Goal: Information Seeking & Learning: Find specific fact

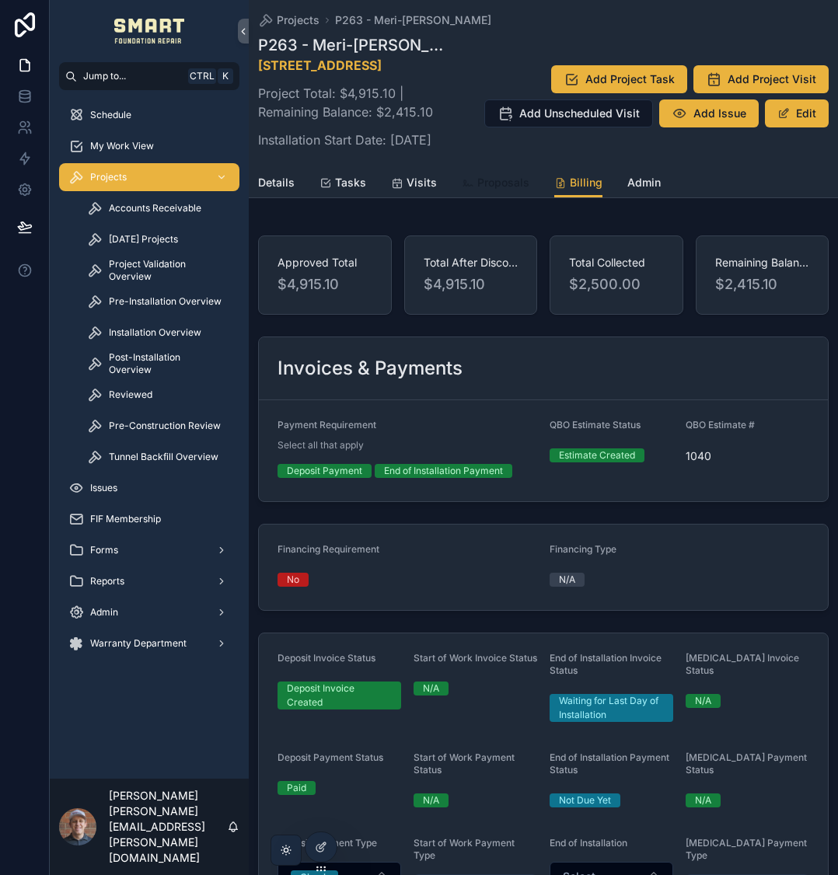
click at [470, 190] on div "Proposals" at bounding box center [496, 183] width 68 height 16
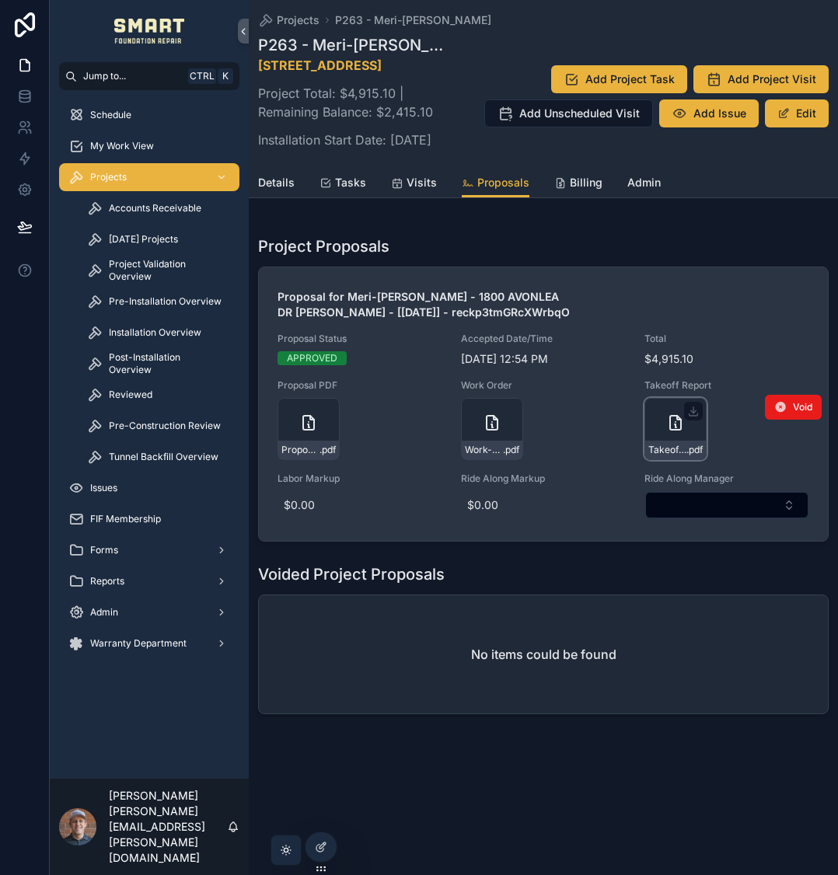
click at [664, 446] on div "Takeoff-Report---Drawing-1 .pdf" at bounding box center [675, 429] width 62 height 62
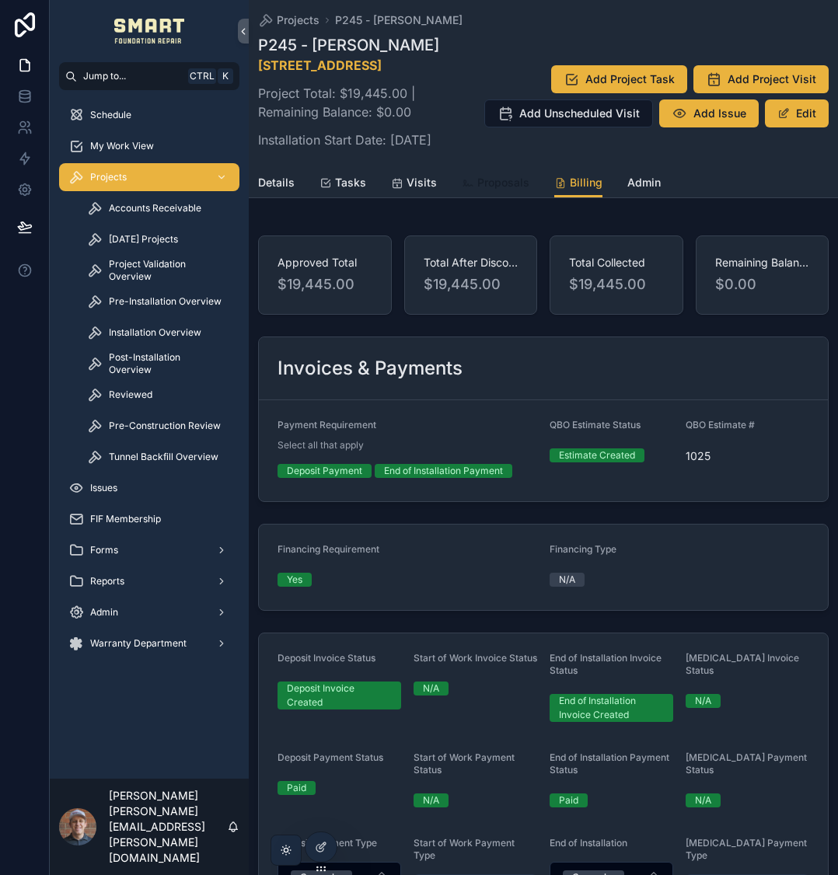
click at [515, 190] on span "Proposals" at bounding box center [503, 183] width 52 height 16
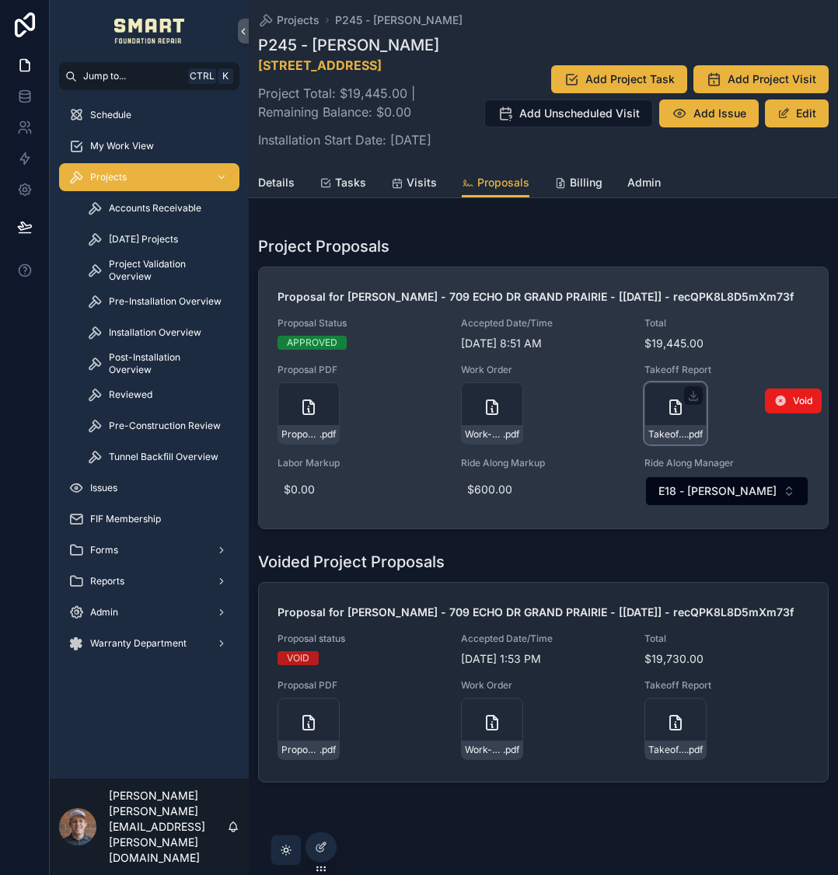
click at [666, 417] on icon "scrollable content" at bounding box center [675, 407] width 19 height 19
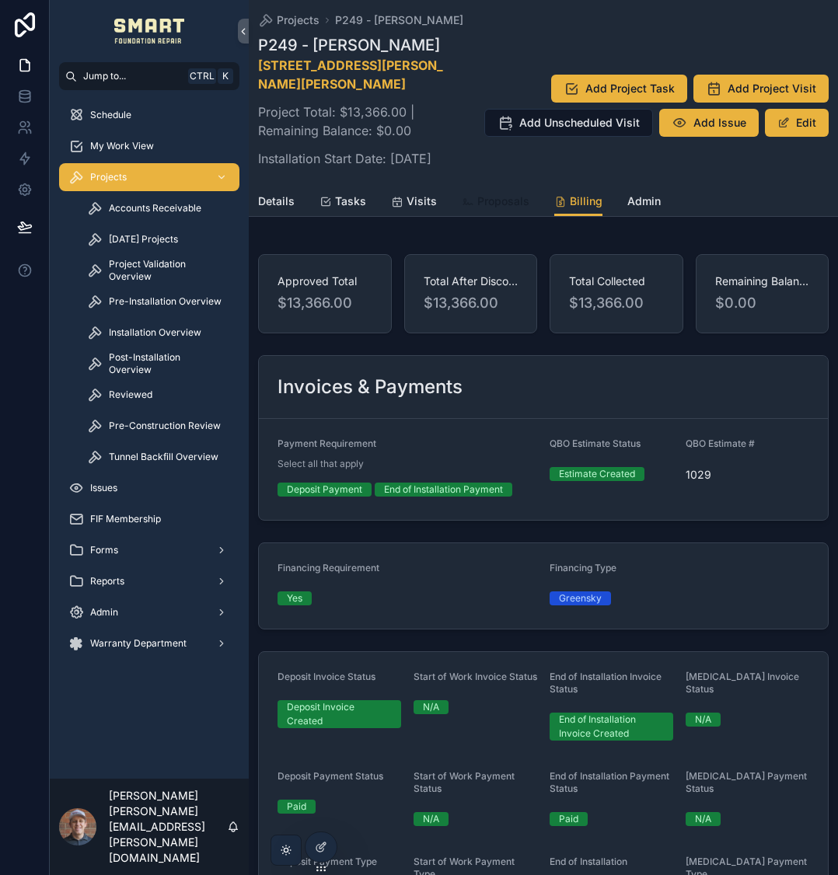
click at [480, 218] on link "Proposals" at bounding box center [496, 202] width 68 height 31
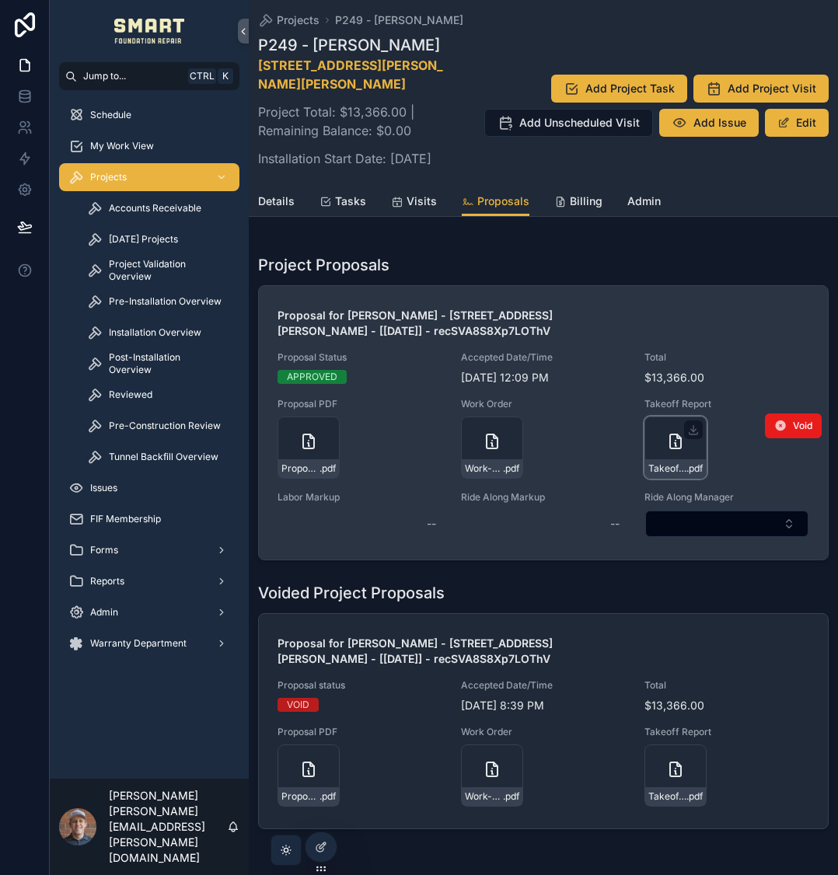
click at [660, 469] on div "Takeoff-Report---Change-Order-#1 .pdf" at bounding box center [675, 448] width 62 height 62
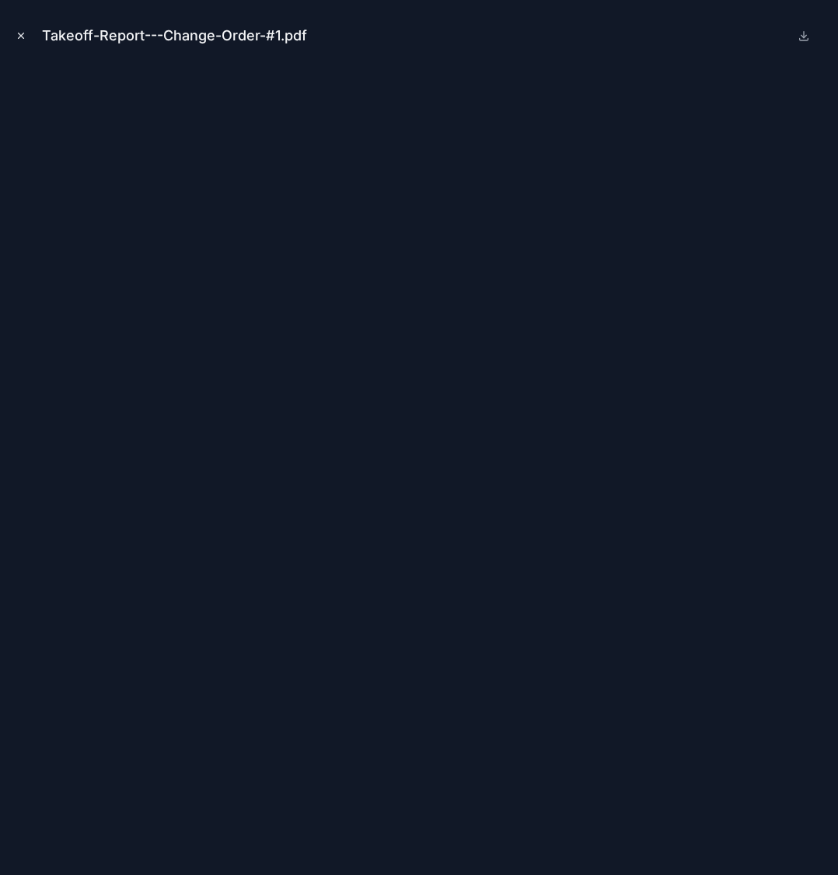
click at [17, 30] on button "Close modal" at bounding box center [20, 35] width 17 height 17
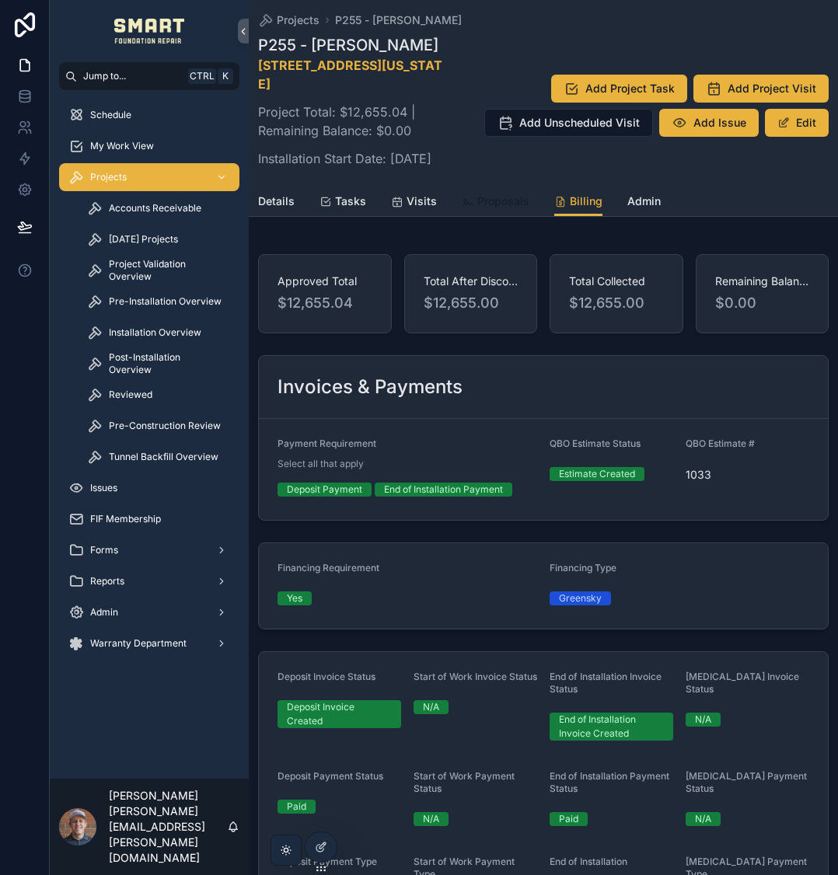
click at [495, 209] on span "Proposals" at bounding box center [503, 202] width 52 height 16
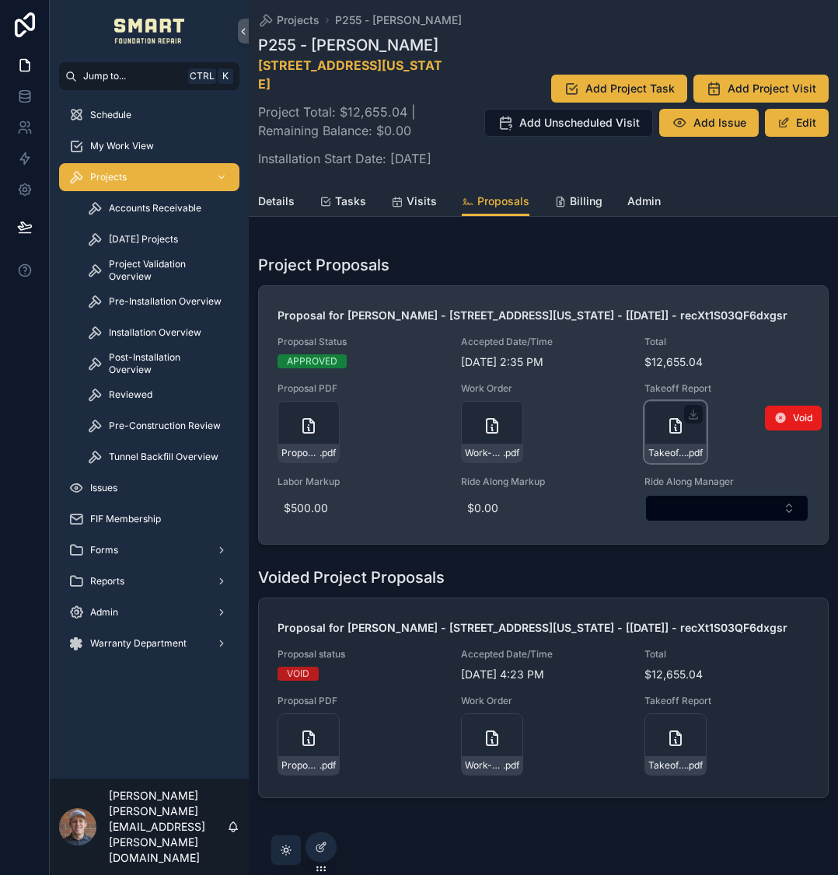
click at [666, 435] on icon "scrollable content" at bounding box center [675, 426] width 19 height 19
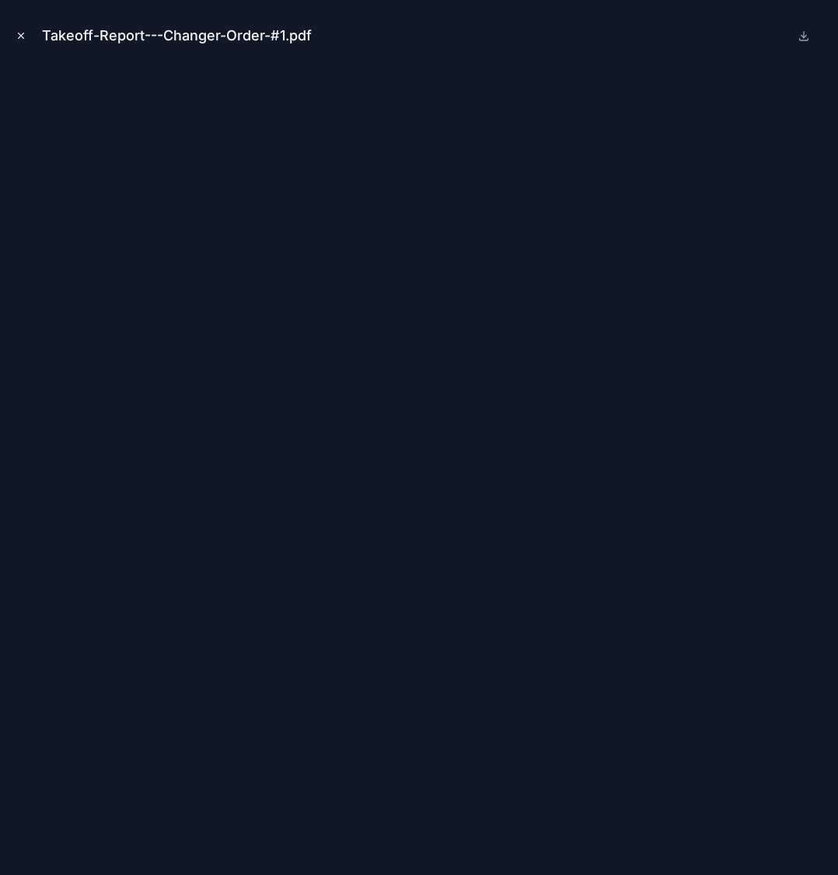
click at [19, 31] on icon "Close modal" at bounding box center [21, 35] width 11 height 11
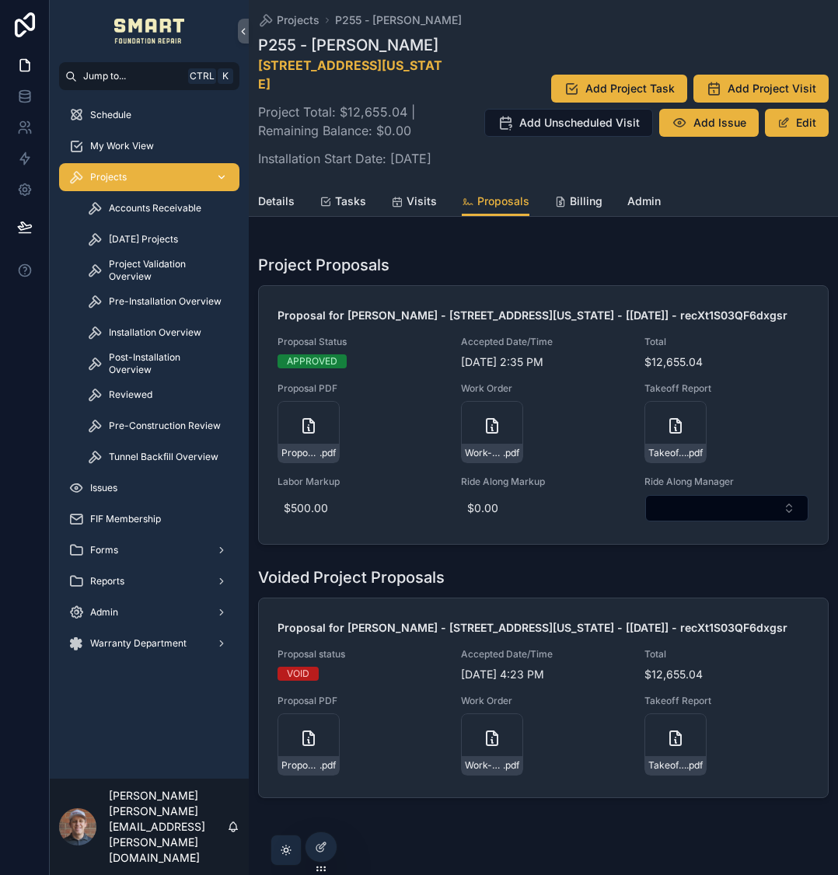
click at [129, 173] on div "Projects" at bounding box center [149, 177] width 162 height 25
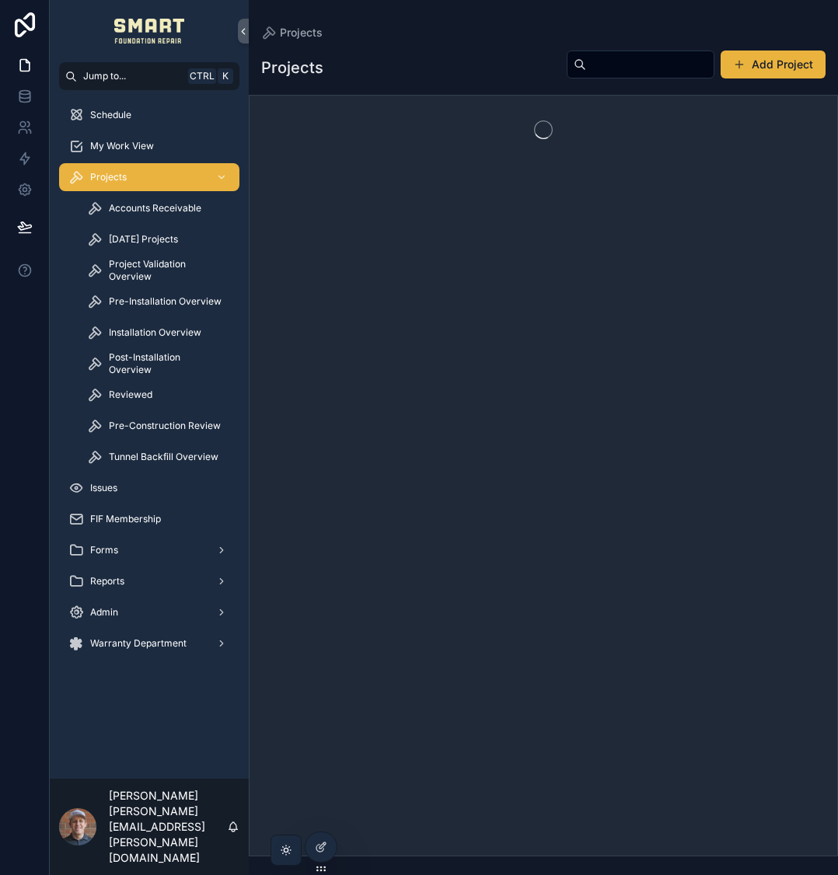
click at [672, 72] on input "scrollable content" at bounding box center [649, 65] width 127 height 22
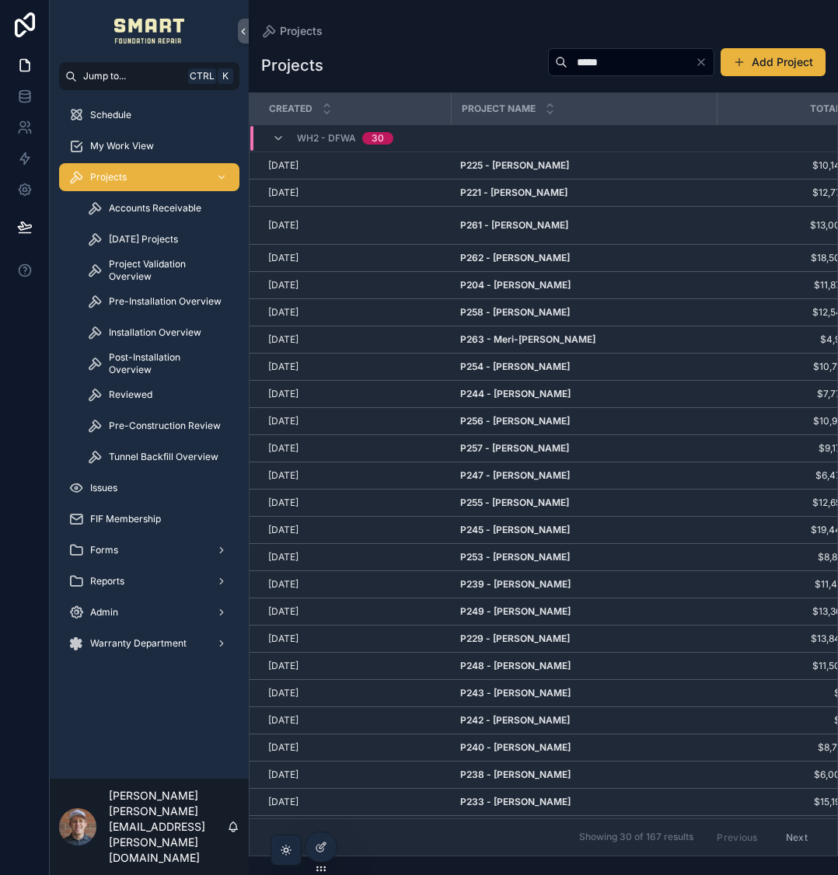
type input "*****"
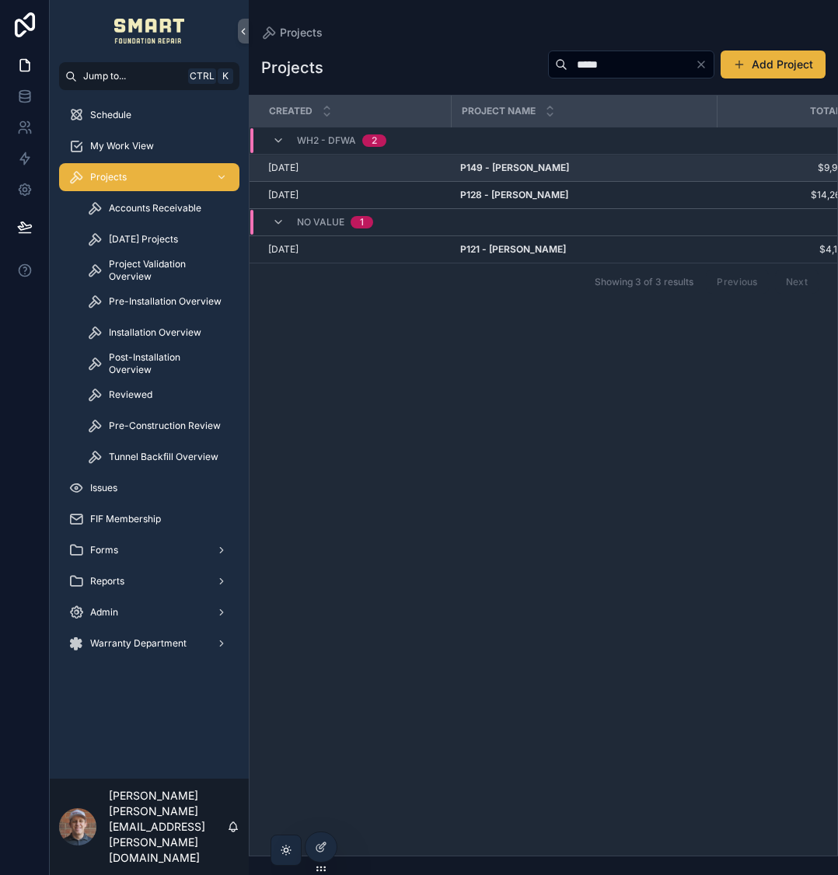
click at [537, 162] on strong "P149 - Jessica Moore" at bounding box center [514, 168] width 109 height 12
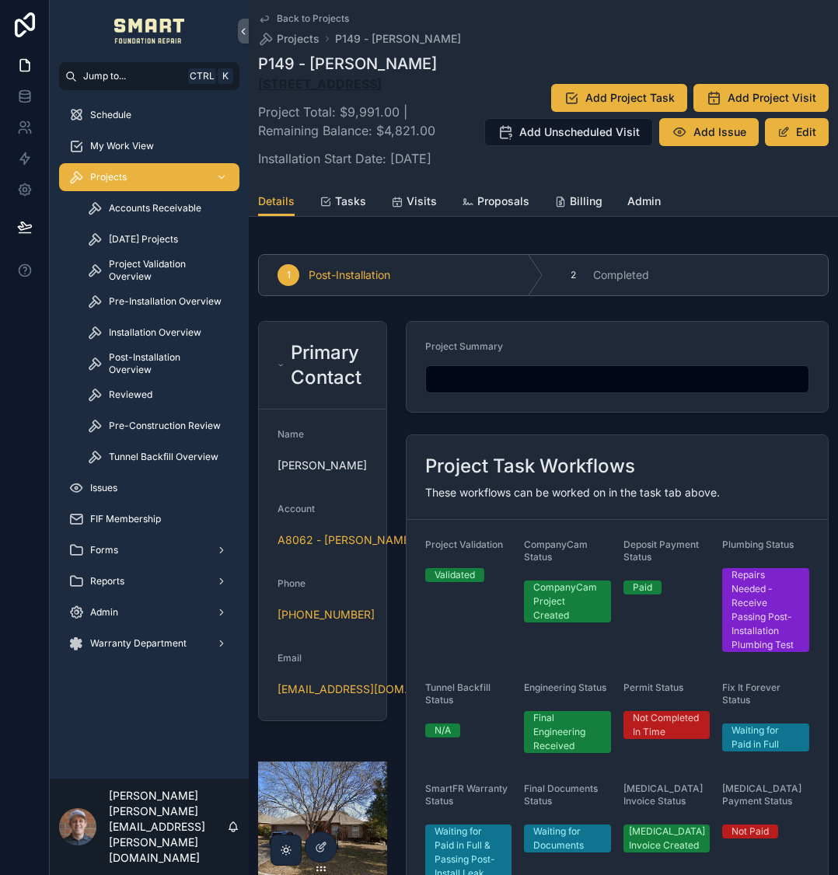
drag, startPoint x: 303, startPoint y: 94, endPoint x: 258, endPoint y: 85, distance: 45.9
click at [258, 85] on p "2304 Brooklake St W, Denton, TX 76207" at bounding box center [354, 84] width 192 height 19
copy strong "2304 Brooklake St W, Denton, TX 76207"
